Goal: Information Seeking & Learning: Learn about a topic

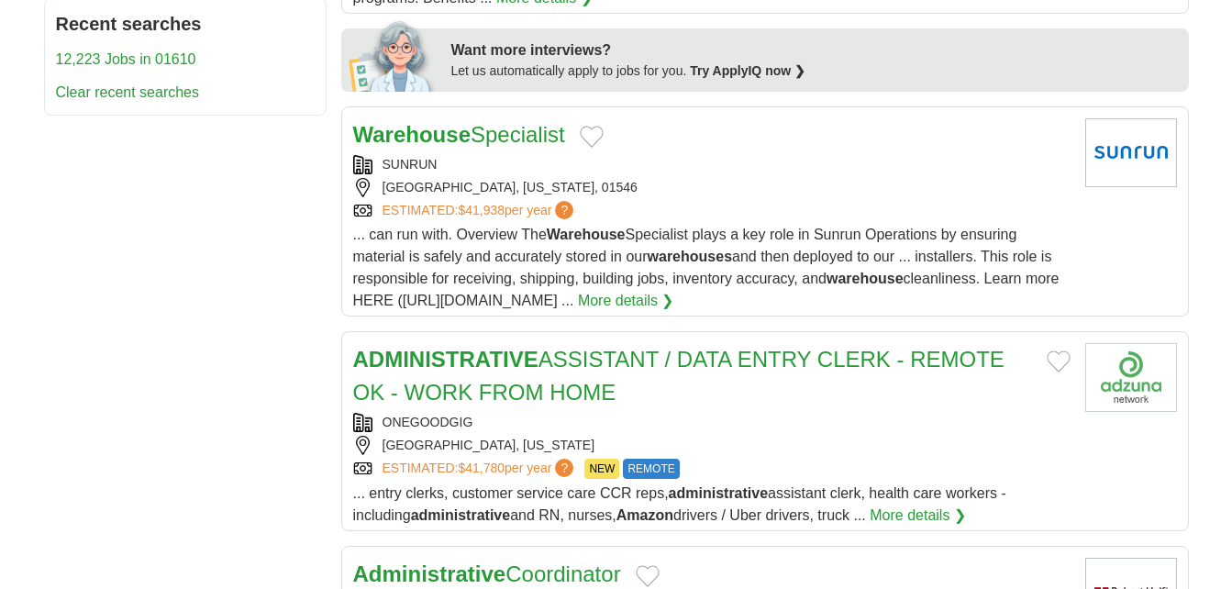
scroll to position [961, 0]
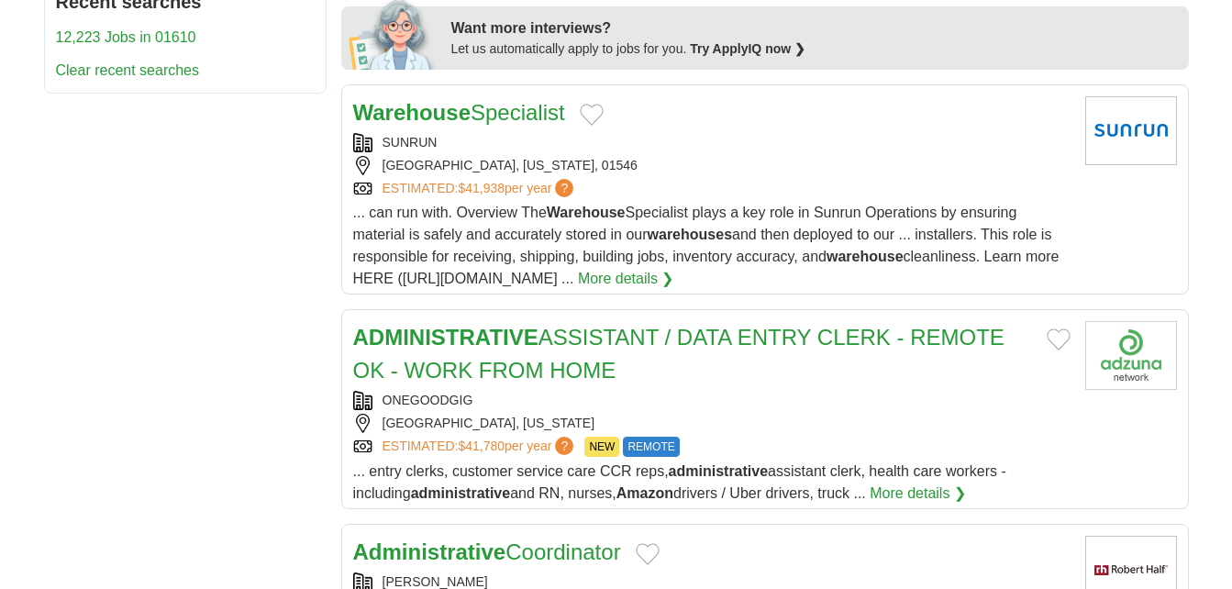
drag, startPoint x: 348, startPoint y: 206, endPoint x: 834, endPoint y: 287, distance: 492.9
click at [834, 287] on article "Warehouse Specialist [GEOGRAPHIC_DATA] [GEOGRAPHIC_DATA], [US_STATE], 01546 EST…" at bounding box center [765, 189] width 848 height 210
copy div "... can run with. Overview The Warehouse Specialist plays a key role in Sunrun …"
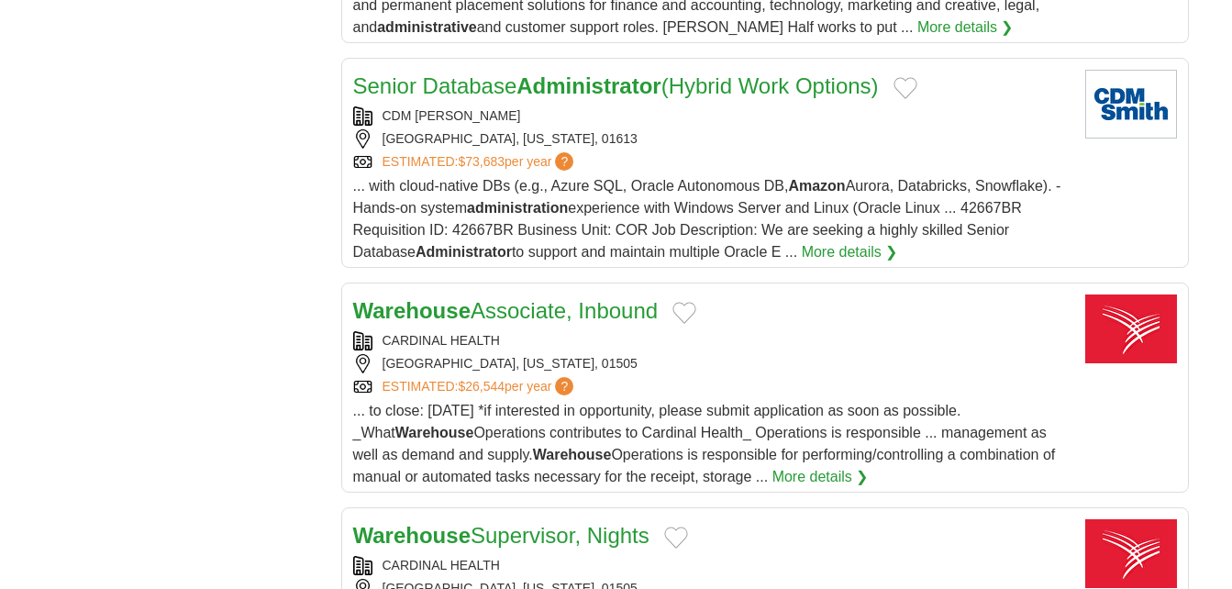
scroll to position [2125, 0]
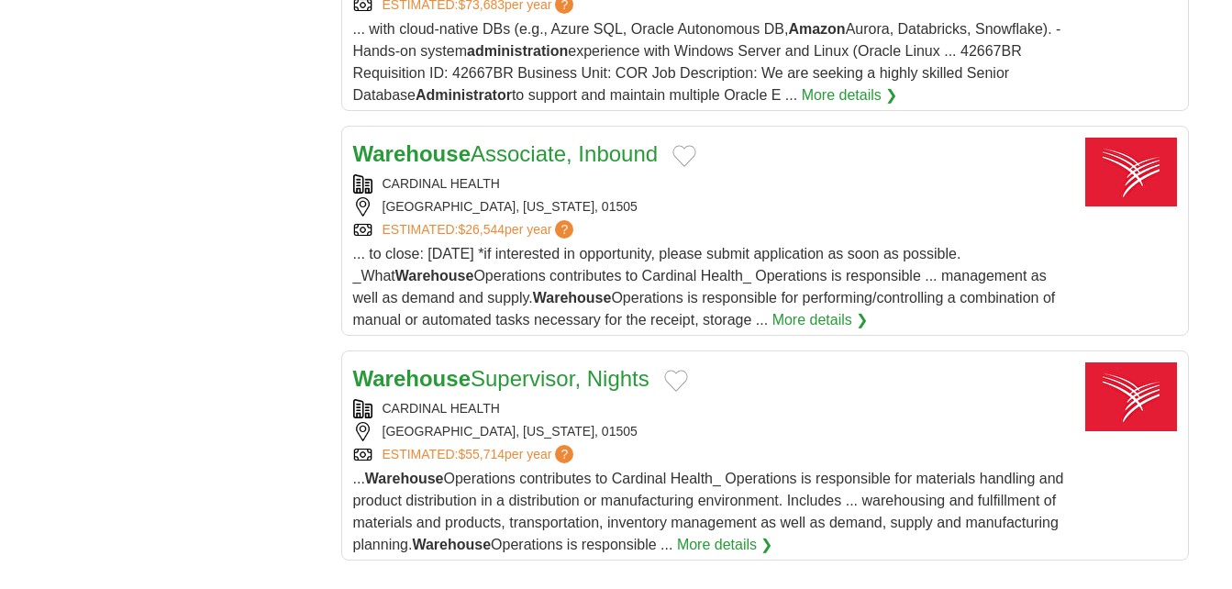
drag, startPoint x: 680, startPoint y: 161, endPoint x: 573, endPoint y: 152, distance: 106.7
click at [573, 152] on div "Warehouse Associate, Inbound" at bounding box center [711, 154] width 717 height 33
drag, startPoint x: 304, startPoint y: 256, endPoint x: 853, endPoint y: 323, distance: 553.6
copy div "... to close: [DATE] *if interested in opportunity, please submit application a…"
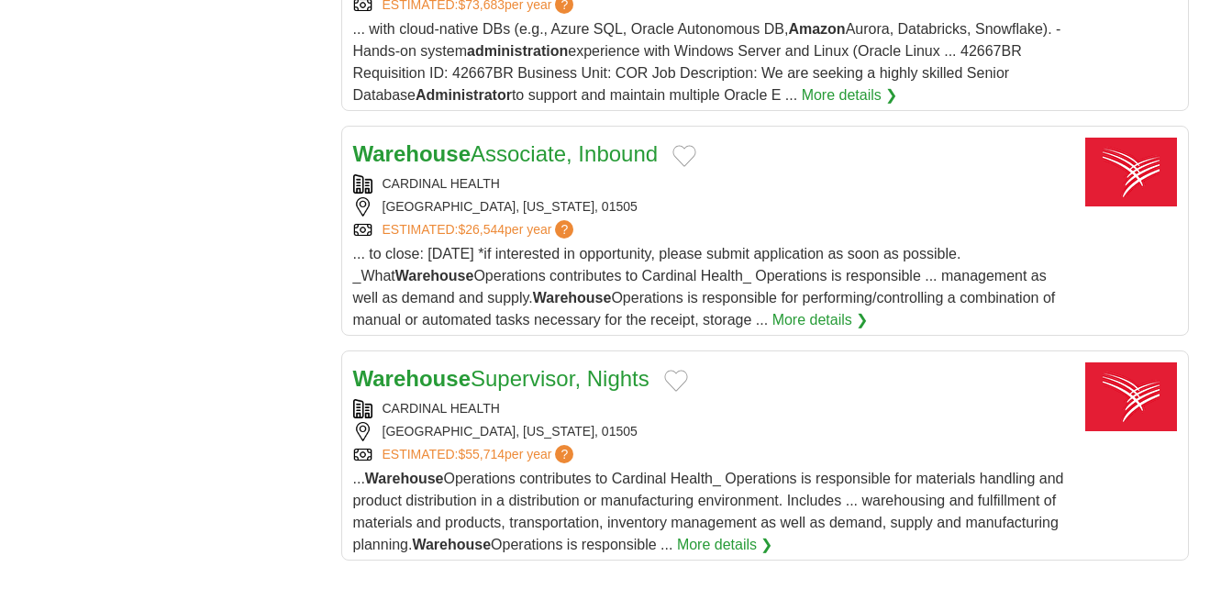
click at [451, 159] on strong "Warehouse" at bounding box center [411, 153] width 117 height 25
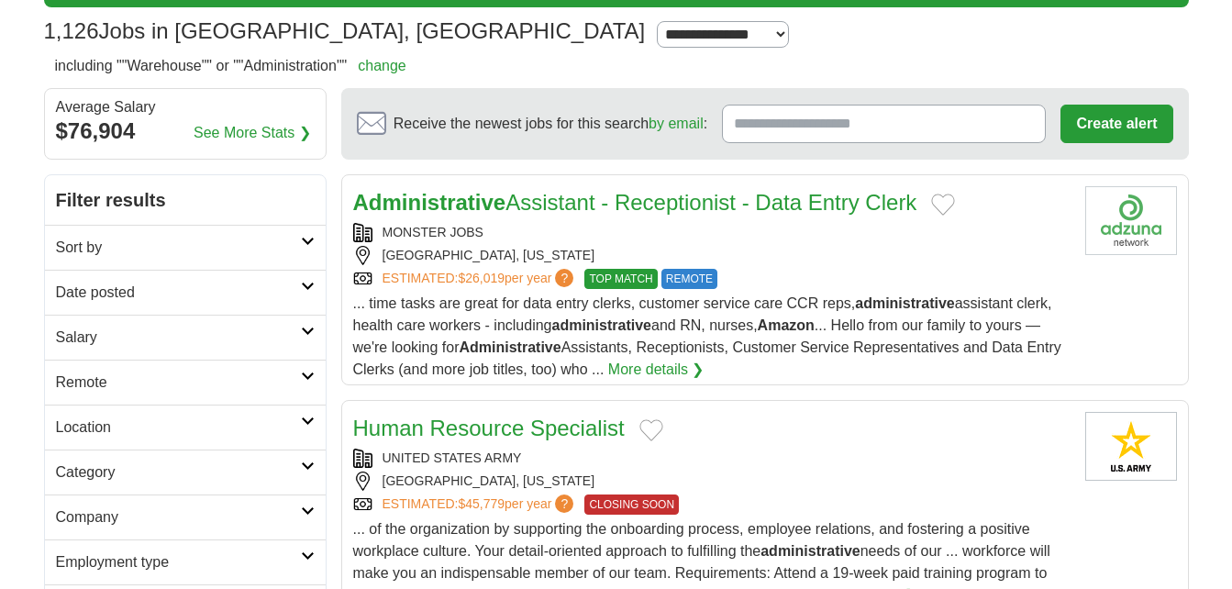
scroll to position [0, 0]
